Goal: Find contact information: Find contact information

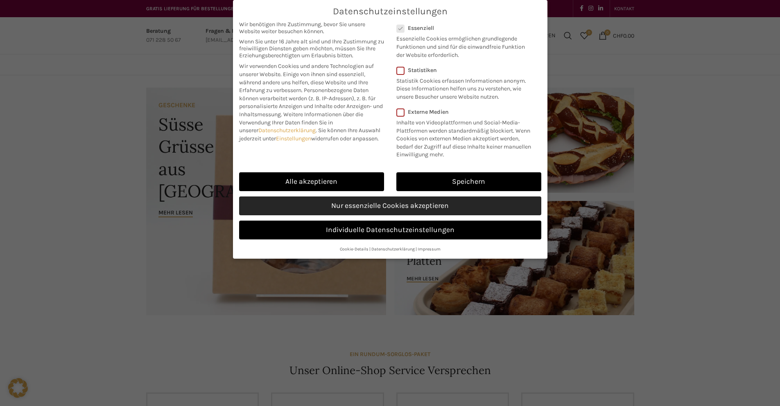
click at [402, 208] on link "Nur essenzielle Cookies akzeptieren" at bounding box center [390, 206] width 302 height 19
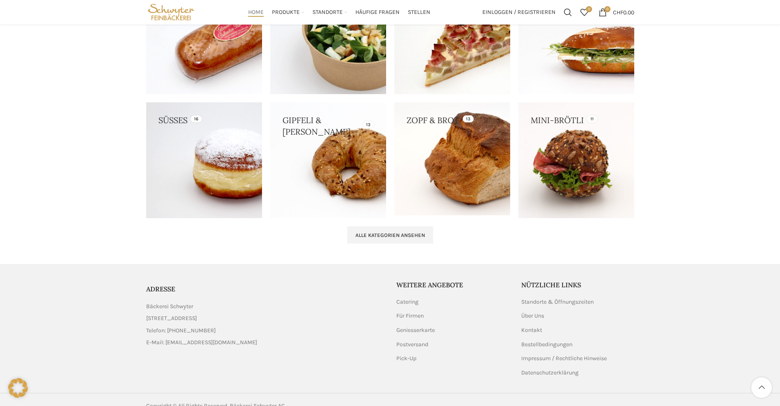
scroll to position [796, 0]
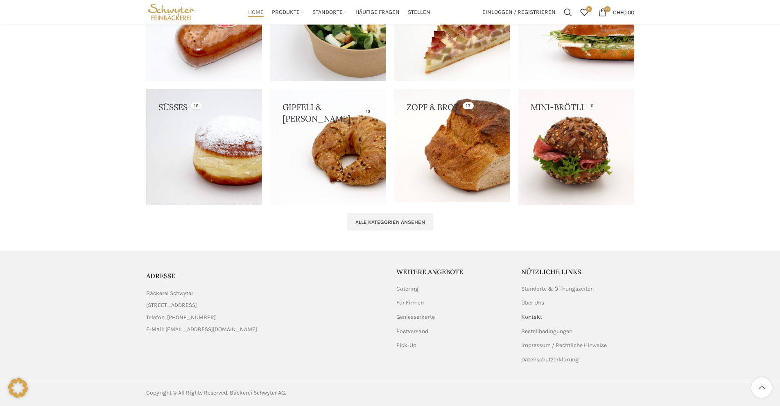
click at [528, 320] on link "Kontakt" at bounding box center [533, 317] width 22 height 8
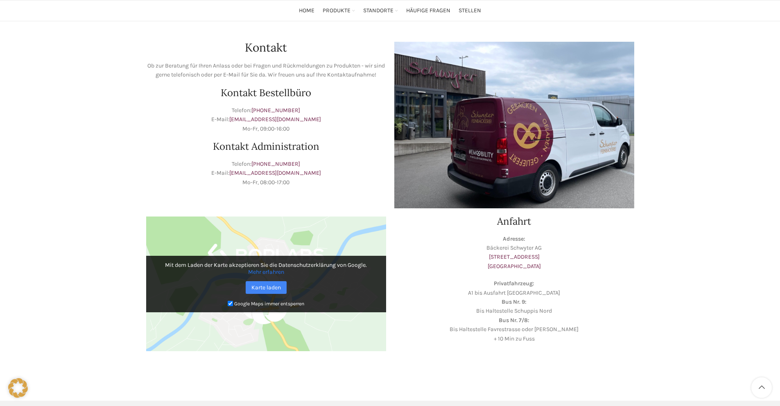
scroll to position [204, 0]
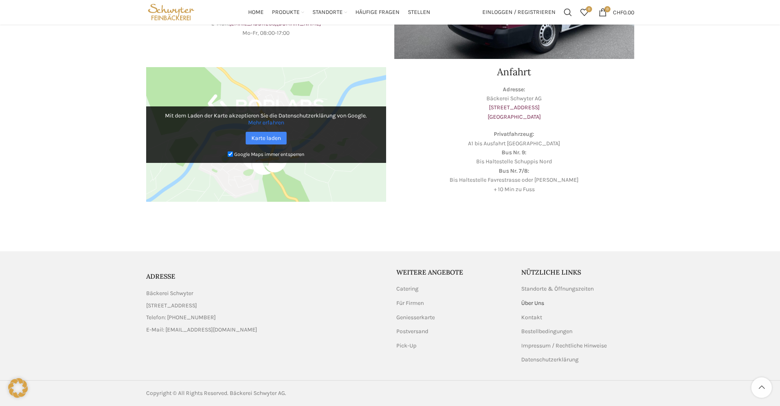
click at [527, 305] on link "Über Uns" at bounding box center [534, 303] width 24 height 8
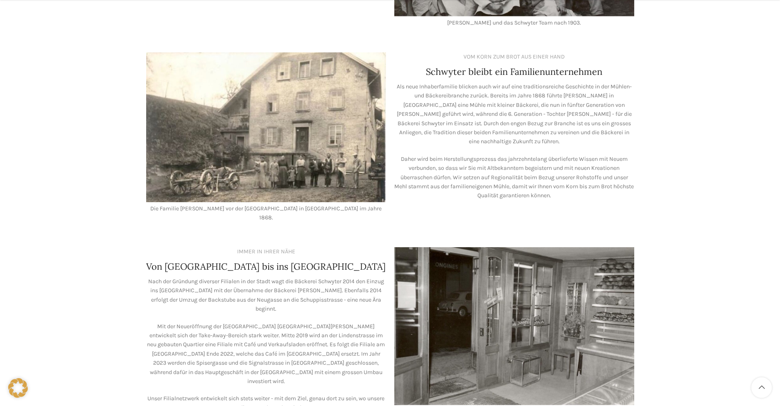
scroll to position [696, 0]
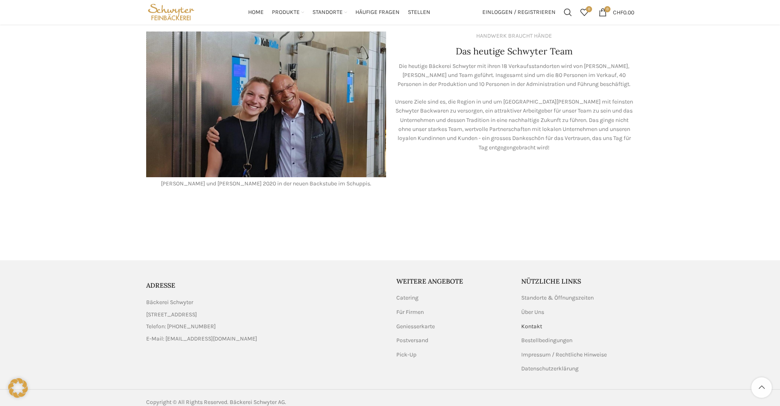
click at [541, 323] on link "Kontakt" at bounding box center [533, 327] width 22 height 8
